Goal: Task Accomplishment & Management: Use online tool/utility

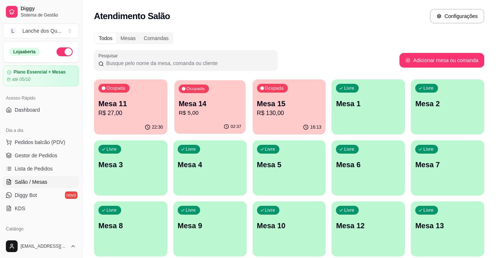
click at [217, 120] on div "02:37" at bounding box center [209, 127] width 71 height 14
click at [370, 117] on div "Livre Mesa 1" at bounding box center [367, 102] width 73 height 46
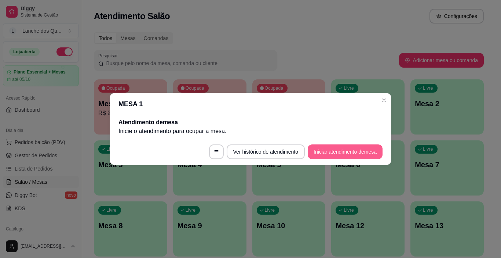
click at [336, 153] on button "Iniciar atendimento de mesa" at bounding box center [345, 151] width 75 height 15
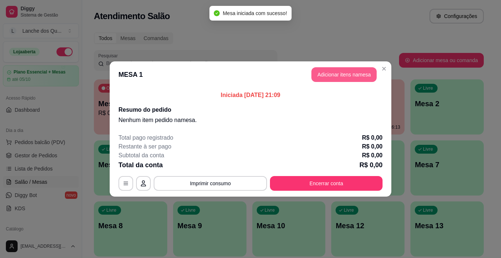
click at [340, 70] on button "Adicionar itens na mesa" at bounding box center [344, 74] width 65 height 15
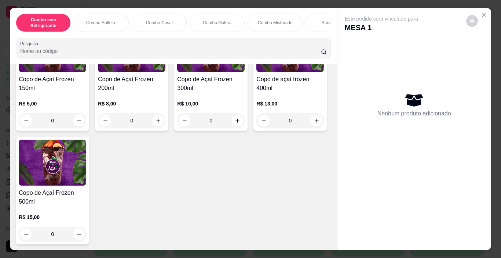
scroll to position [2532, 0]
click at [256, 72] on img at bounding box center [290, 49] width 68 height 46
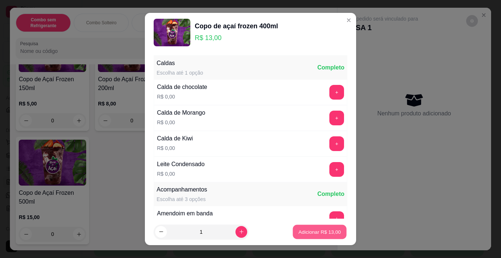
click at [301, 227] on button "Adicionar R$ 13,00" at bounding box center [320, 232] width 54 height 14
type input "1"
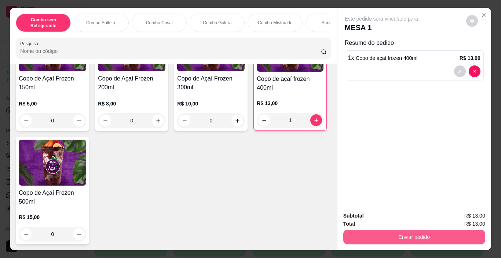
click at [383, 237] on button "Enviar pedido" at bounding box center [414, 236] width 142 height 15
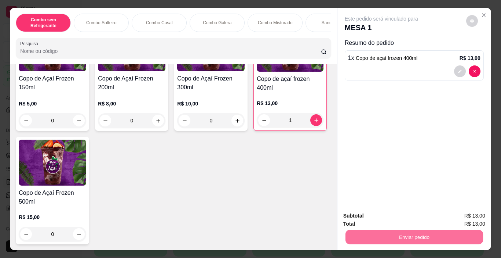
click at [392, 213] on button "Não registrar e enviar pedido" at bounding box center [390, 216] width 76 height 14
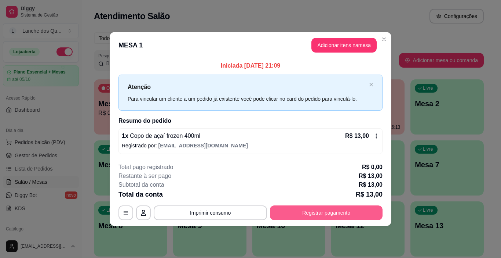
click at [317, 213] on button "Registrar pagamento" at bounding box center [326, 212] width 113 height 15
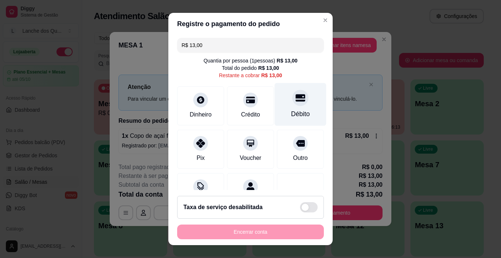
click at [292, 103] on div at bounding box center [300, 98] width 16 height 16
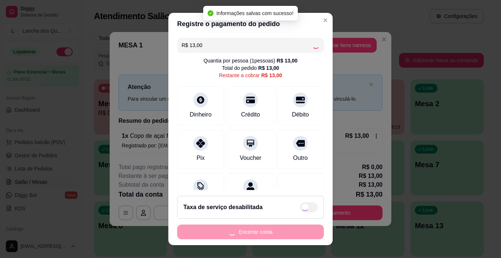
type input "R$ 0,00"
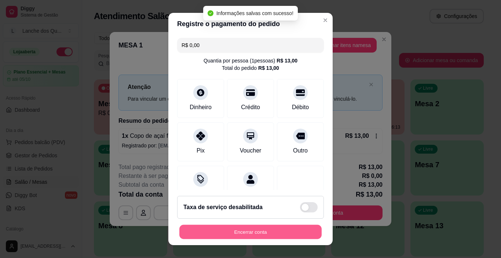
click at [255, 234] on button "Encerrar conta" at bounding box center [250, 232] width 142 height 14
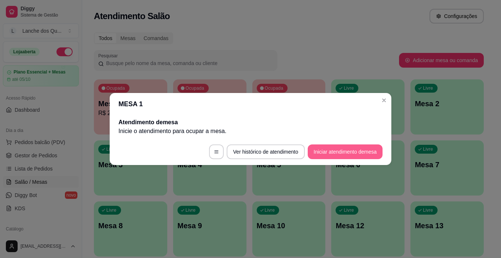
click at [358, 149] on button "Iniciar atendimento de mesa" at bounding box center [345, 151] width 75 height 15
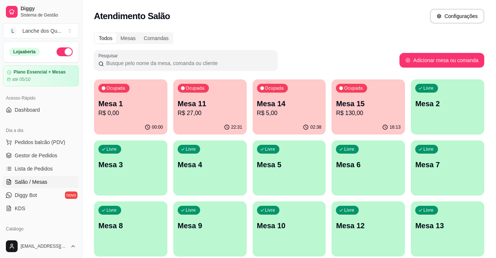
click at [145, 103] on p "Mesa 1" at bounding box center [130, 103] width 65 height 10
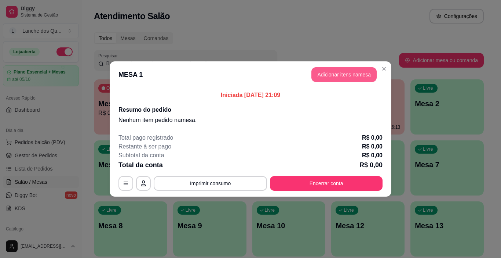
click at [351, 72] on button "Adicionar itens na mesa" at bounding box center [344, 74] width 65 height 15
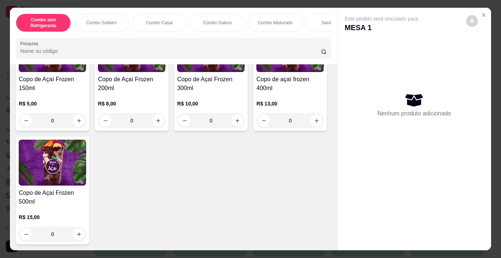
click at [191, 92] on h4 "Copo de Açaí Frozen 300ml" at bounding box center [211, 84] width 68 height 18
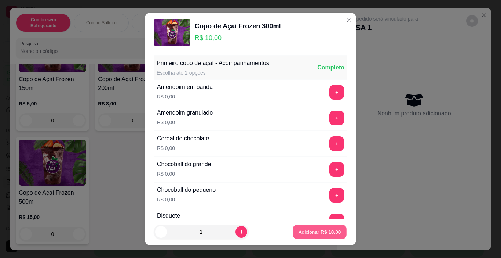
click at [305, 231] on p "Adicionar R$ 10,00" at bounding box center [320, 231] width 43 height 7
type input "1"
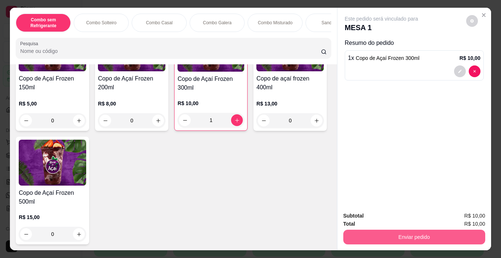
click at [391, 233] on button "Enviar pedido" at bounding box center [414, 236] width 142 height 15
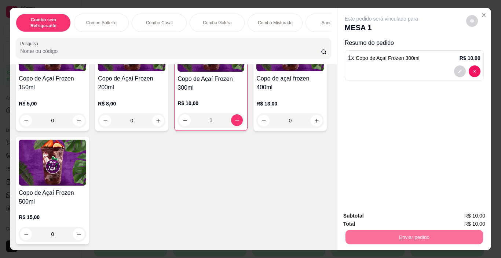
click at [393, 214] on button "Não registrar e enviar pedido" at bounding box center [390, 216] width 76 height 14
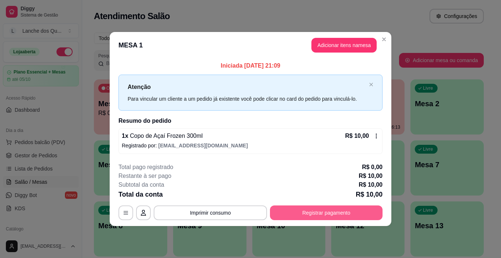
click at [335, 208] on button "Registrar pagamento" at bounding box center [326, 212] width 113 height 15
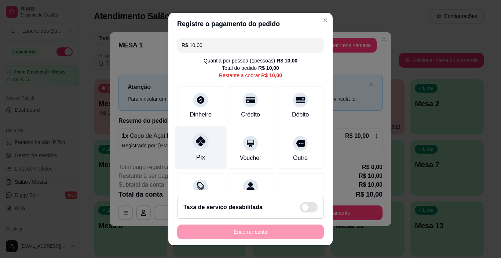
click at [207, 143] on div "Pix" at bounding box center [201, 147] width 52 height 43
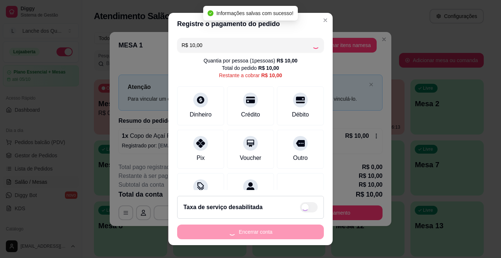
type input "R$ 0,00"
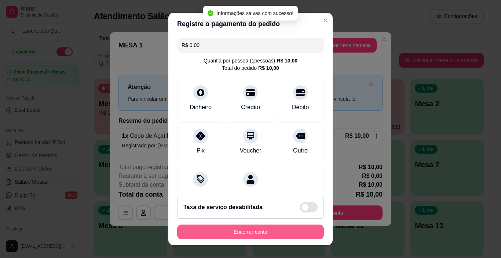
click at [250, 231] on button "Encerrar conta" at bounding box center [250, 231] width 147 height 15
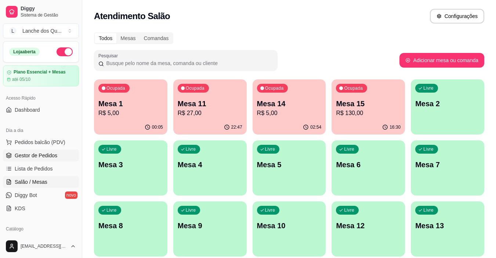
click at [39, 158] on span "Gestor de Pedidos" at bounding box center [36, 155] width 43 height 7
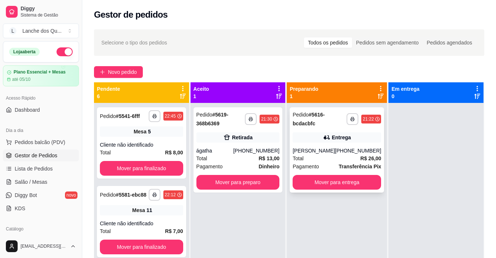
click at [333, 154] on div "[PERSON_NAME]" at bounding box center [313, 150] width 42 height 7
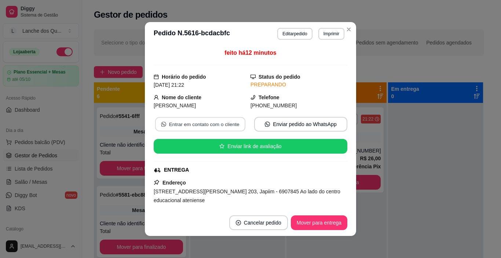
click at [232, 124] on button "Entrar em contato com o cliente" at bounding box center [200, 124] width 90 height 14
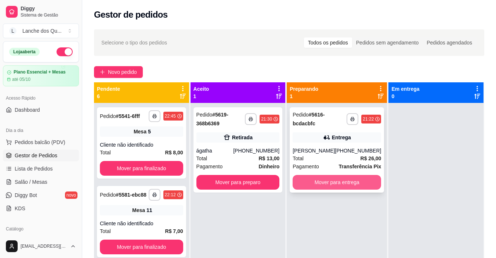
click at [340, 189] on button "Mover para entrega" at bounding box center [336, 182] width 88 height 15
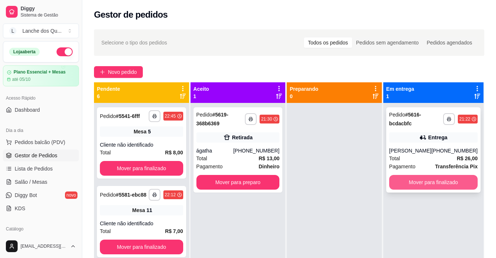
click at [424, 188] on button "Mover para finalizado" at bounding box center [433, 182] width 88 height 15
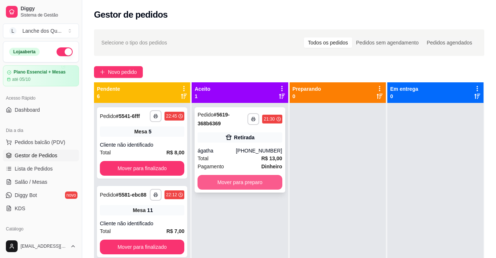
click at [254, 180] on button "Mover para preparo" at bounding box center [239, 182] width 84 height 15
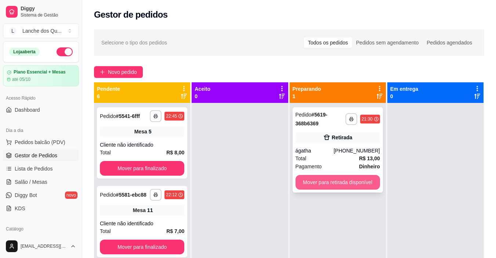
click at [329, 182] on button "Mover para retirada disponível" at bounding box center [337, 182] width 84 height 15
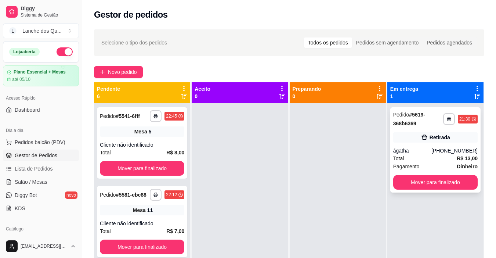
click at [449, 150] on div "(92) 98614-5105" at bounding box center [454, 150] width 46 height 7
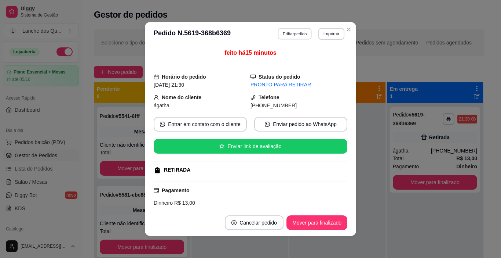
click at [297, 36] on button "Editar pedido" at bounding box center [295, 33] width 34 height 11
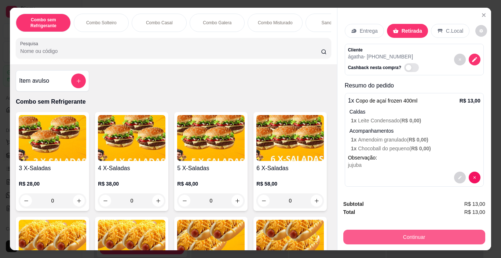
click at [422, 235] on button "Continuar" at bounding box center [414, 236] width 142 height 15
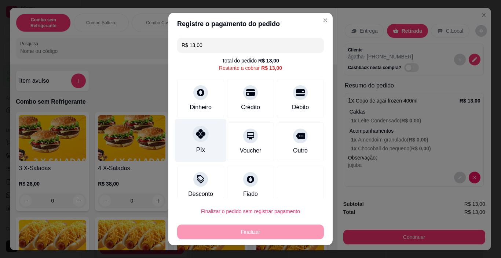
click at [200, 140] on div at bounding box center [201, 134] width 16 height 16
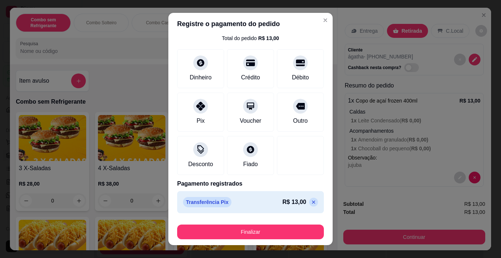
scroll to position [23, 0]
click at [312, 202] on icon at bounding box center [313, 201] width 3 height 3
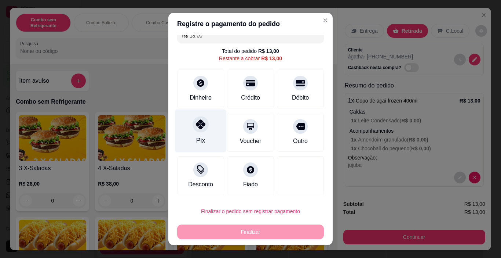
click at [196, 127] on icon at bounding box center [201, 124] width 10 height 10
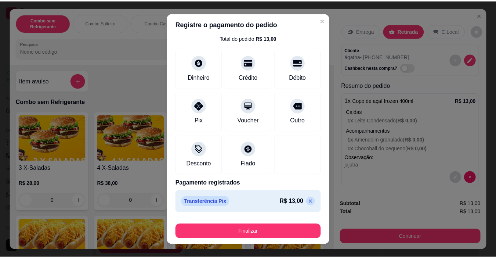
scroll to position [11, 0]
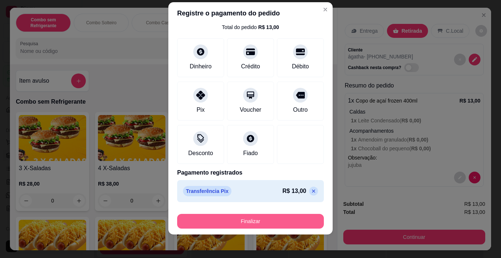
click at [285, 229] on footer "Finalizar" at bounding box center [250, 219] width 164 height 29
click at [287, 221] on button "Finalizar" at bounding box center [250, 221] width 147 height 15
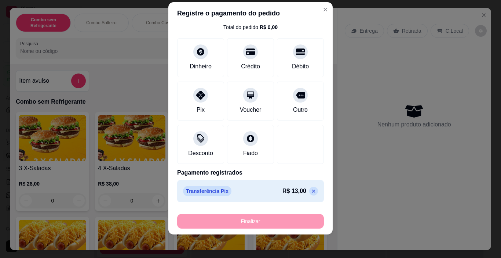
type input "-R$ 13,00"
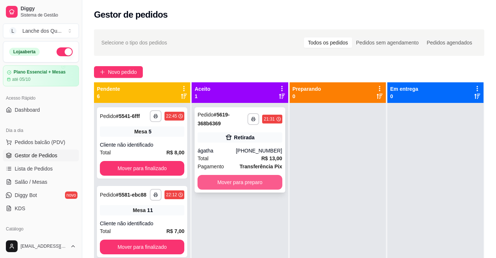
click at [231, 182] on button "Mover para preparo" at bounding box center [239, 182] width 84 height 15
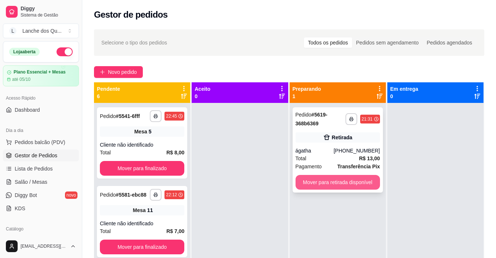
click at [319, 183] on button "Mover para retirada disponível" at bounding box center [337, 182] width 84 height 15
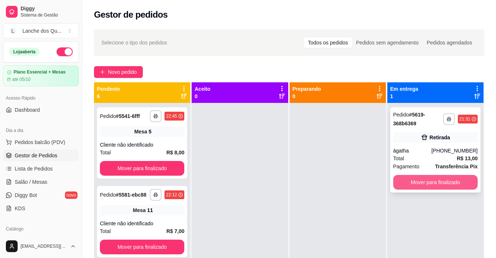
click at [418, 182] on button "Mover para finalizado" at bounding box center [435, 182] width 84 height 15
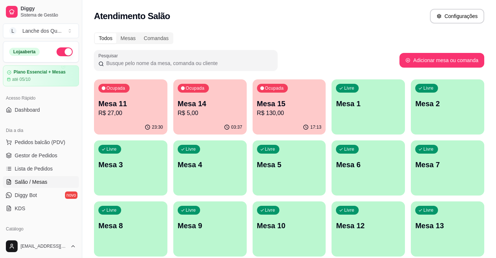
click at [120, 113] on p "R$ 27,00" at bounding box center [130, 113] width 65 height 9
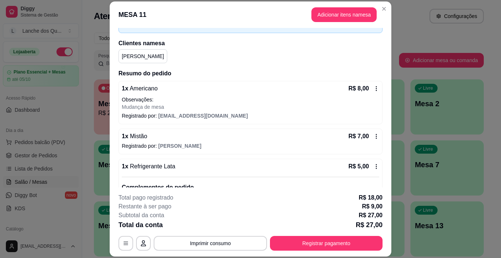
scroll to position [110, 0]
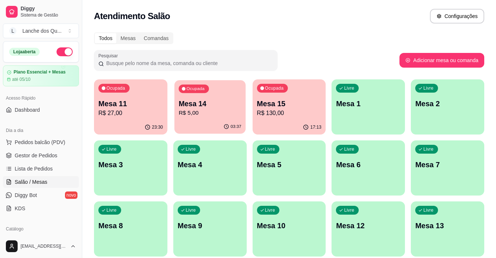
click at [215, 109] on p "R$ 5,00" at bounding box center [209, 113] width 63 height 8
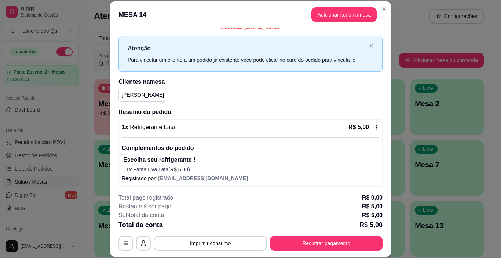
scroll to position [10, 0]
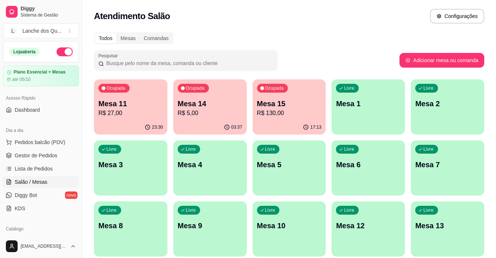
click at [296, 104] on p "Mesa 15" at bounding box center [289, 103] width 65 height 10
click at [372, 107] on p "Mesa 1" at bounding box center [368, 103] width 65 height 10
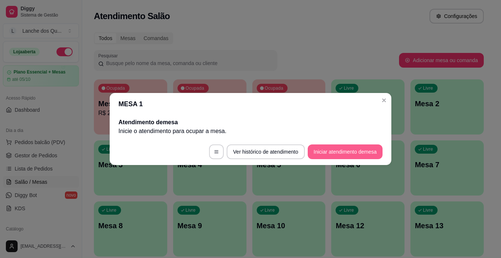
click at [341, 151] on button "Iniciar atendimento de mesa" at bounding box center [345, 151] width 75 height 15
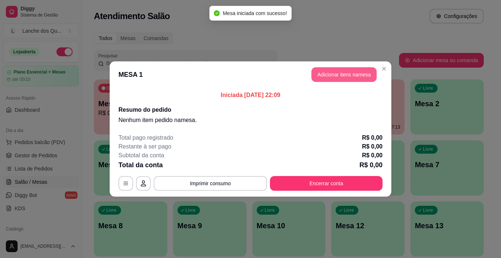
click at [361, 77] on button "Adicionar itens na mesa" at bounding box center [344, 74] width 65 height 15
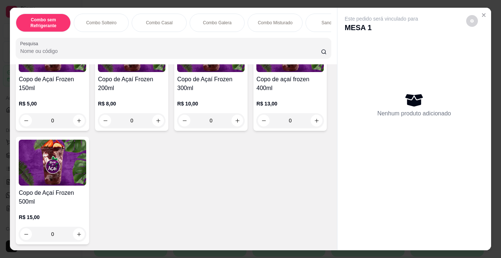
scroll to position [2089, 0]
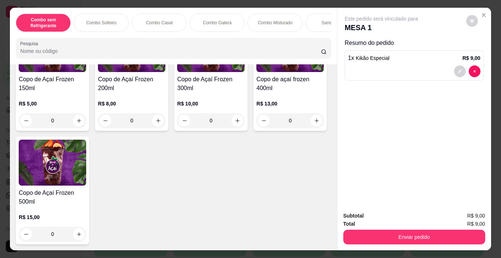
type input "2"
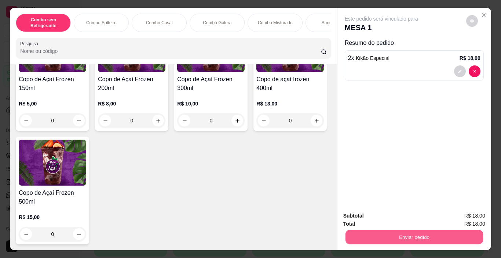
click at [401, 237] on button "Enviar pedido" at bounding box center [414, 237] width 138 height 14
click at [408, 211] on button "Não registrar e enviar pedido" at bounding box center [390, 216] width 76 height 14
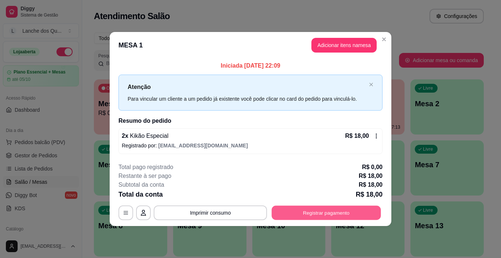
click at [345, 212] on button "Registrar pagamento" at bounding box center [326, 212] width 109 height 14
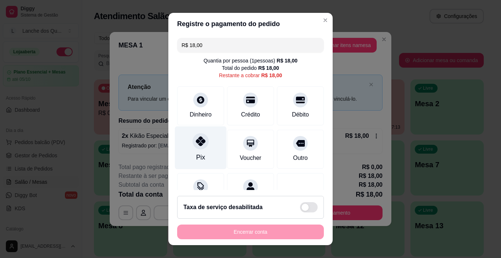
click at [186, 149] on div "Pix" at bounding box center [201, 147] width 52 height 43
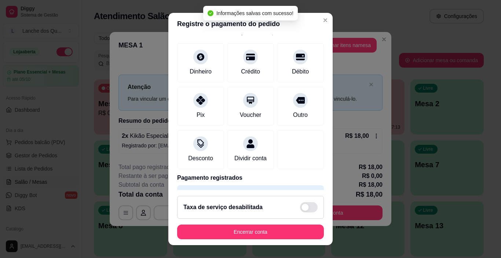
scroll to position [65, 0]
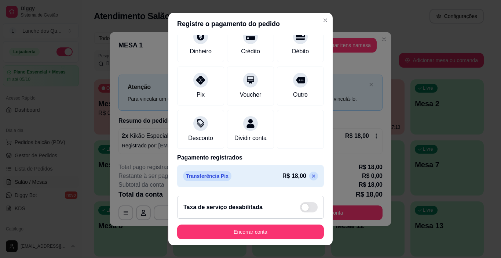
click at [312, 177] on icon at bounding box center [313, 175] width 3 height 3
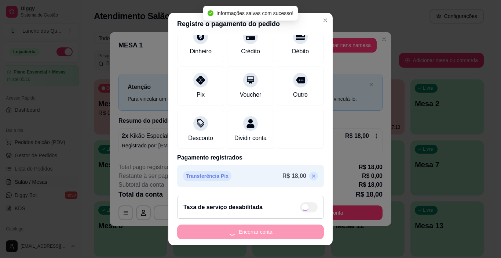
scroll to position [0, 0]
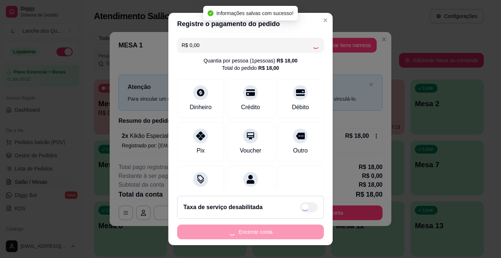
type input "R$ 18,00"
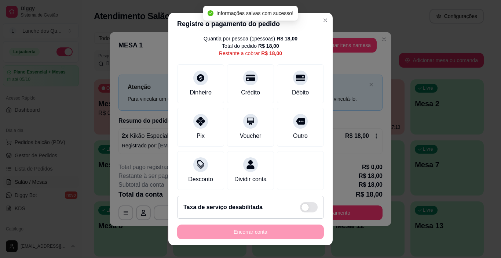
scroll to position [34, 0]
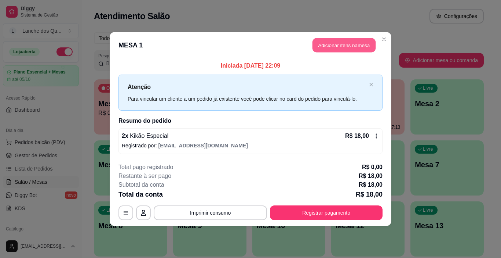
click at [345, 42] on button "Adicionar itens na mesa" at bounding box center [344, 45] width 63 height 14
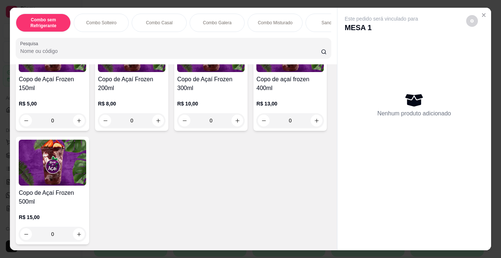
scroll to position [2238, 0]
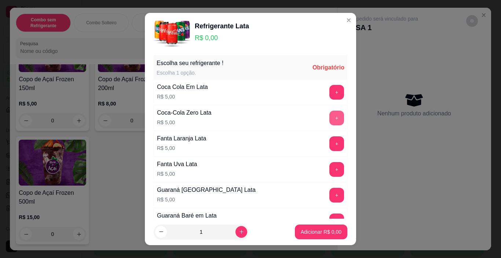
click at [329, 120] on button "+" at bounding box center [336, 117] width 15 height 15
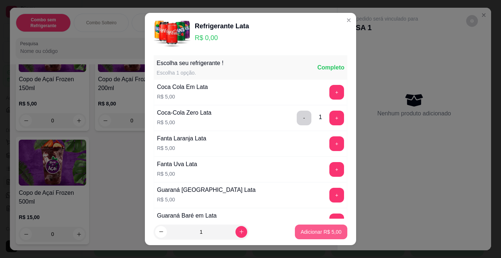
click at [317, 236] on button "Adicionar R$ 5,00" at bounding box center [321, 231] width 52 height 15
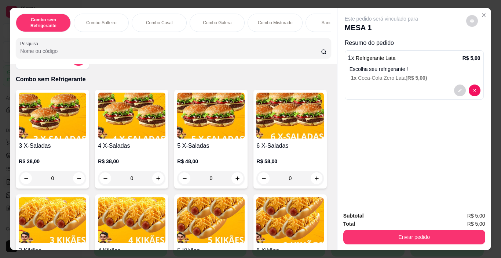
scroll to position [0, 0]
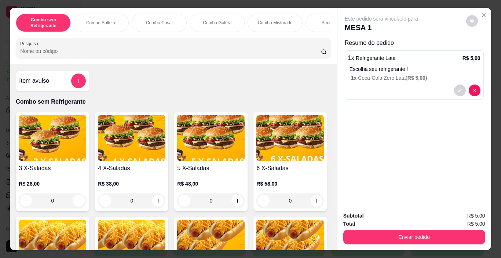
click at [63, 88] on div "Item avulso" at bounding box center [52, 80] width 67 height 15
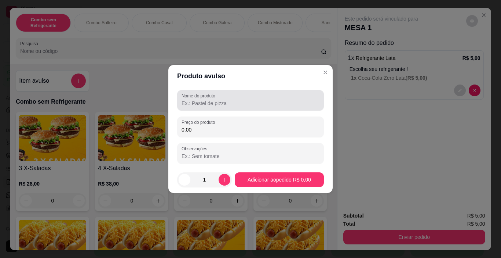
click at [278, 101] on input "Nome do produto" at bounding box center [251, 102] width 138 height 7
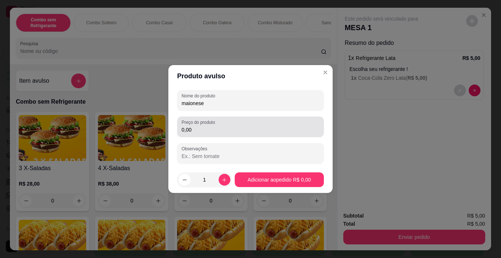
type input "maionese"
click at [291, 132] on input "0,00" at bounding box center [251, 129] width 138 height 7
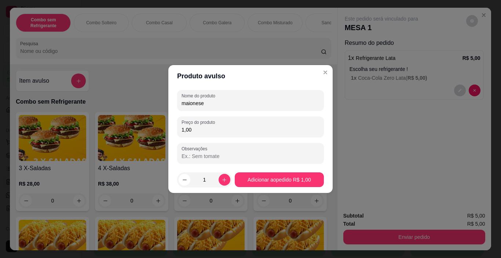
type input "1,00"
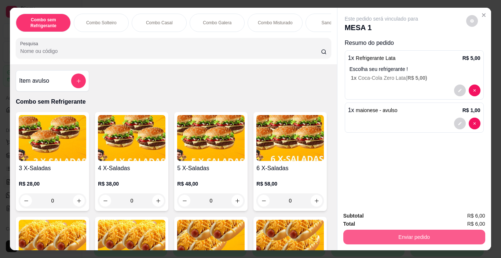
click at [410, 235] on button "Enviar pedido" at bounding box center [414, 236] width 142 height 15
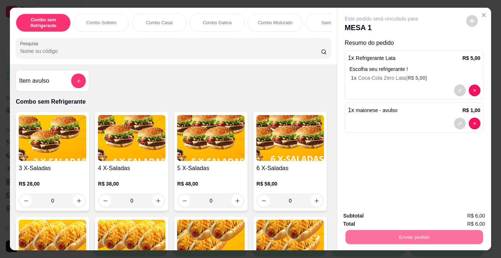
click at [388, 215] on button "Não registrar e enviar pedido" at bounding box center [390, 216] width 74 height 14
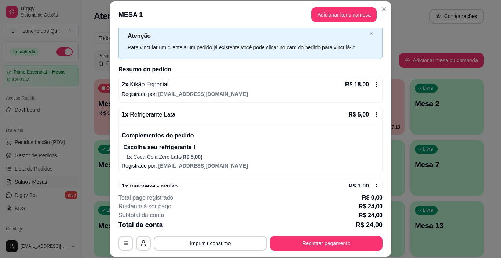
scroll to position [40, 0]
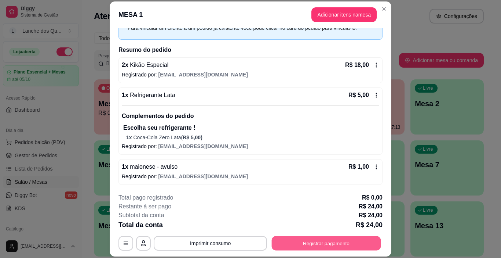
click at [318, 240] on button "Registrar pagamento" at bounding box center [326, 243] width 109 height 14
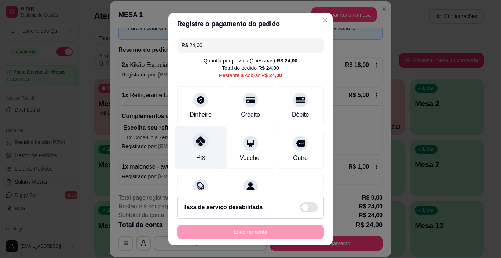
click at [197, 147] on div at bounding box center [201, 141] width 16 height 16
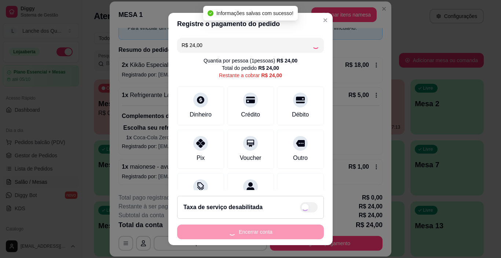
type input "R$ 0,00"
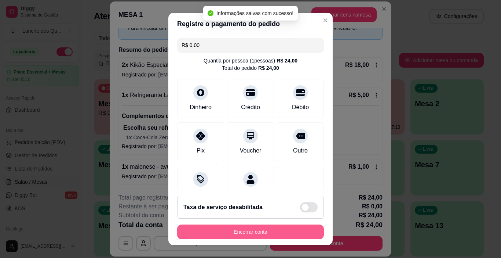
click at [274, 233] on button "Encerrar conta" at bounding box center [250, 231] width 147 height 15
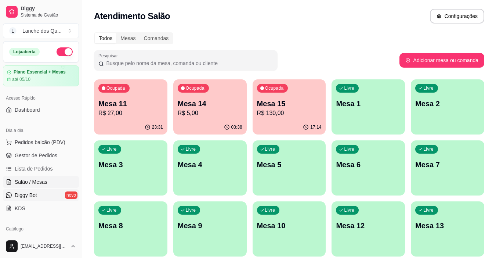
scroll to position [73, 0]
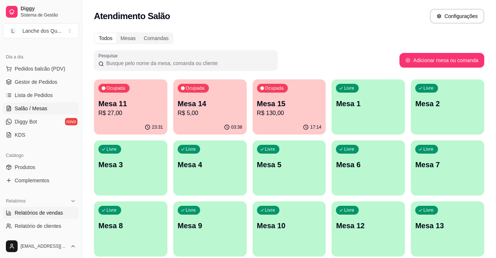
click at [39, 213] on span "Relatórios de vendas" at bounding box center [39, 212] width 48 height 7
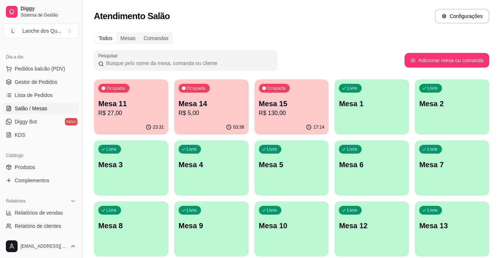
select select "ALL"
select select "0"
